Goal: Information Seeking & Learning: Learn about a topic

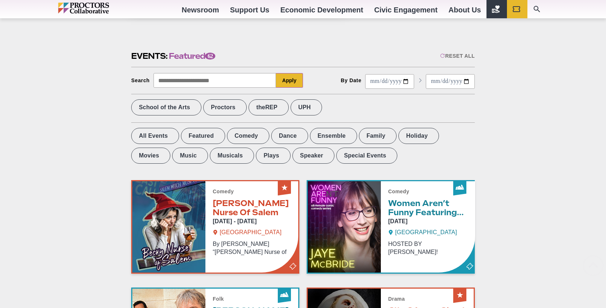
scroll to position [294, 0]
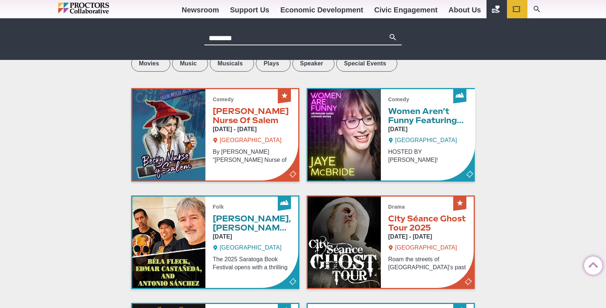
type input "********"
click at [389, 33] on button "Search" at bounding box center [393, 38] width 9 height 10
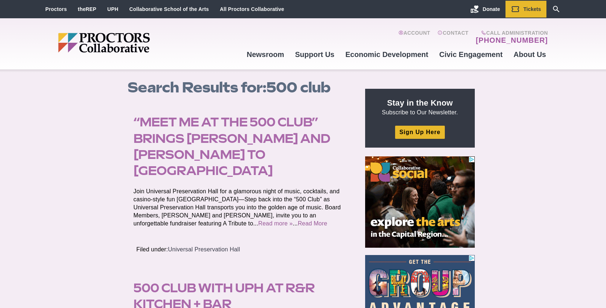
click at [221, 141] on link "“Meet Me at the 500 Club” Brings [PERSON_NAME] and [PERSON_NAME] to [GEOGRAPHIC…" at bounding box center [231, 146] width 197 height 63
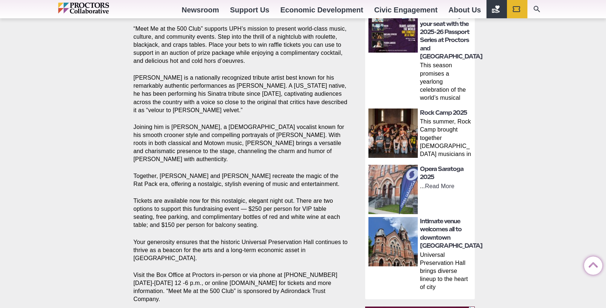
scroll to position [355, 0]
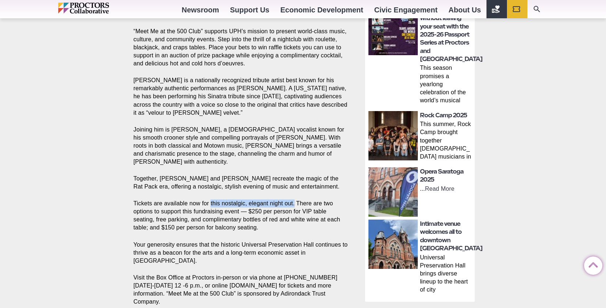
drag, startPoint x: 211, startPoint y: 181, endPoint x: 297, endPoint y: 180, distance: 86.3
click at [297, 200] on p "Tickets are available now for this nostalgic, elegant night out. There are two …" at bounding box center [240, 216] width 215 height 32
copy p "this nostalgic, elegant night out."
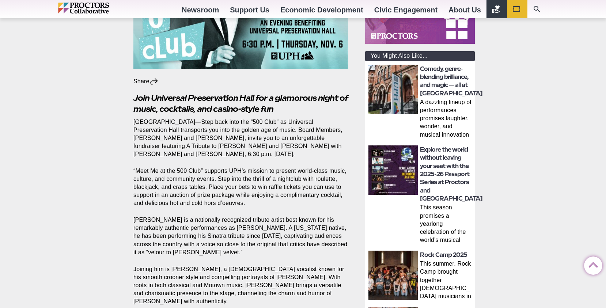
scroll to position [212, 0]
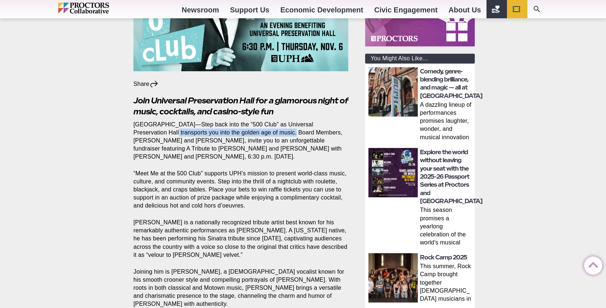
drag, startPoint x: 146, startPoint y: 119, endPoint x: 253, endPoint y: 120, distance: 107.2
click at [263, 121] on p "SARATOGA SPRINGS—Step back into the “500 Club” as Universal Preservation Hall t…" at bounding box center [240, 141] width 215 height 40
copy p "transports you into the golden age of music."
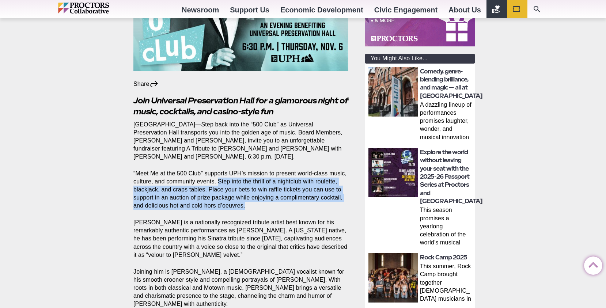
drag, startPoint x: 229, startPoint y: 166, endPoint x: 297, endPoint y: 190, distance: 72.1
click at [297, 190] on p "“Meet Me at the 500 Club” supports UPH’s mission to present world-class music, …" at bounding box center [240, 190] width 215 height 40
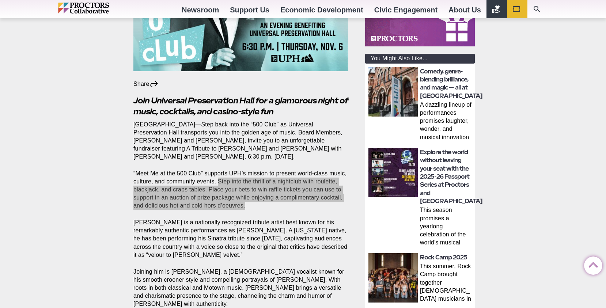
copy p "Step into the thrill of a nightclub with roulette, blackjack, and craps tables.…"
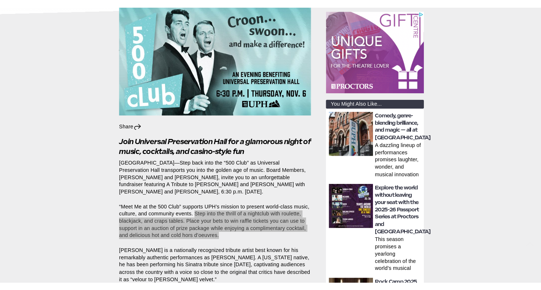
scroll to position [167, 0]
